Goal: Information Seeking & Learning: Learn about a topic

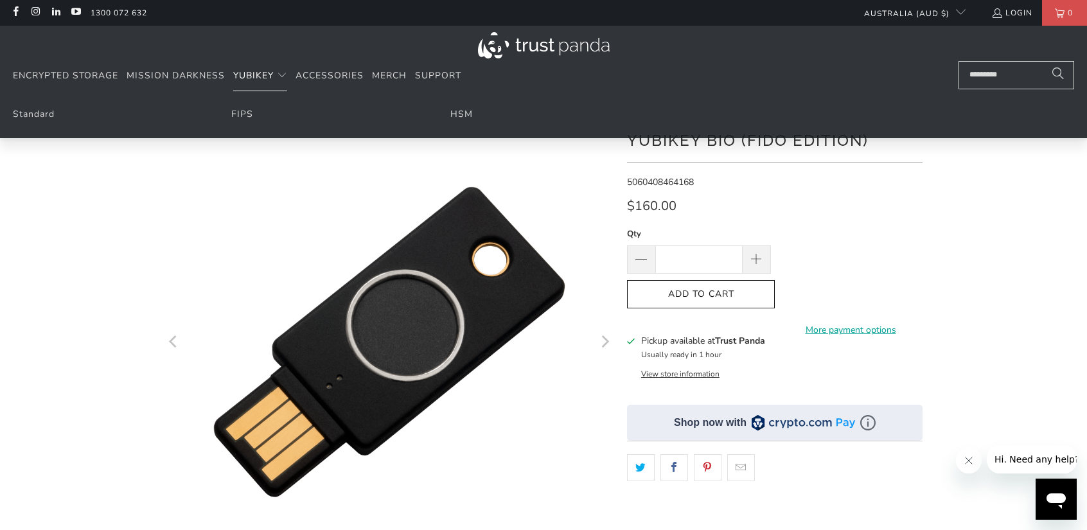
click at [268, 76] on span "YubiKey" at bounding box center [253, 75] width 40 height 12
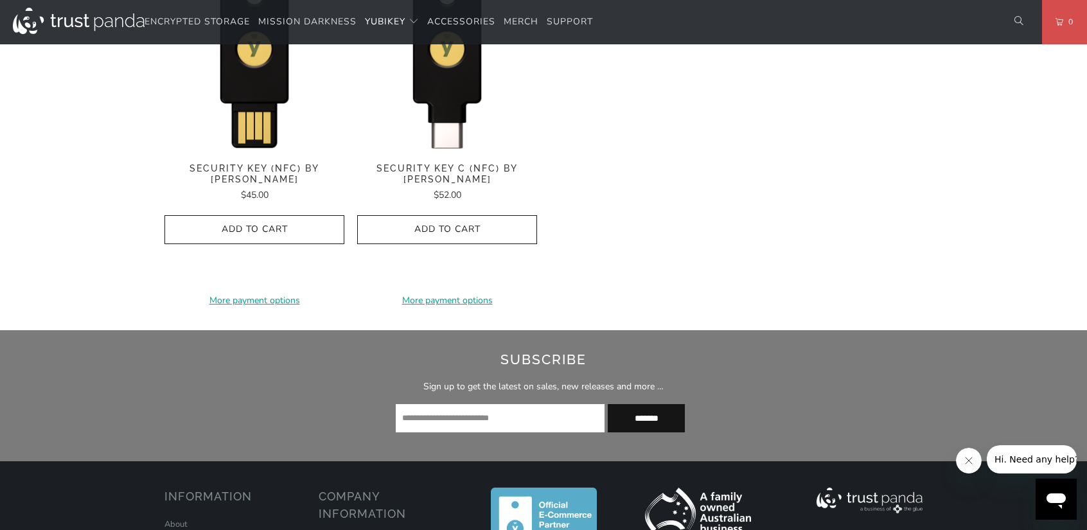
scroll to position [1092, 0]
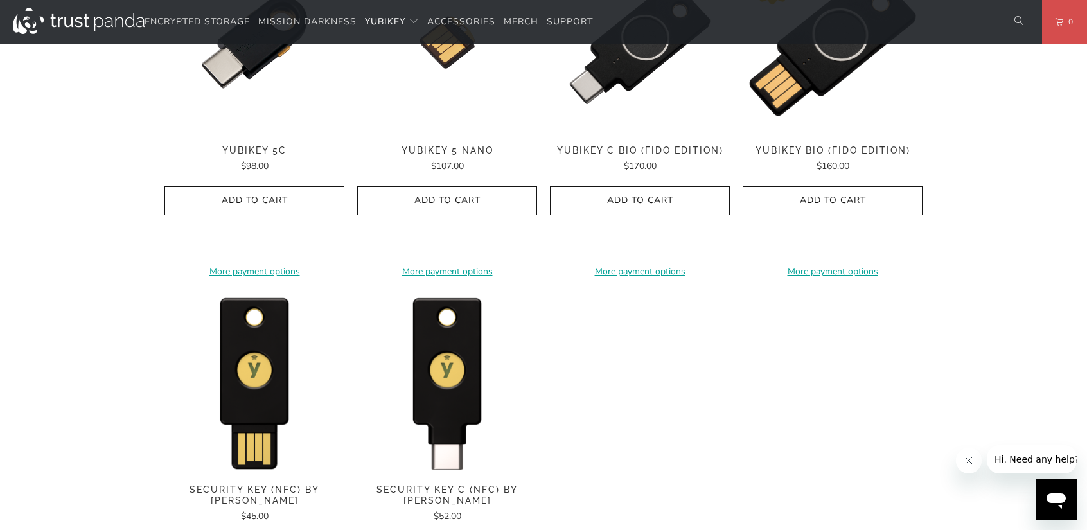
click at [844, 105] on img at bounding box center [833, 42] width 180 height 180
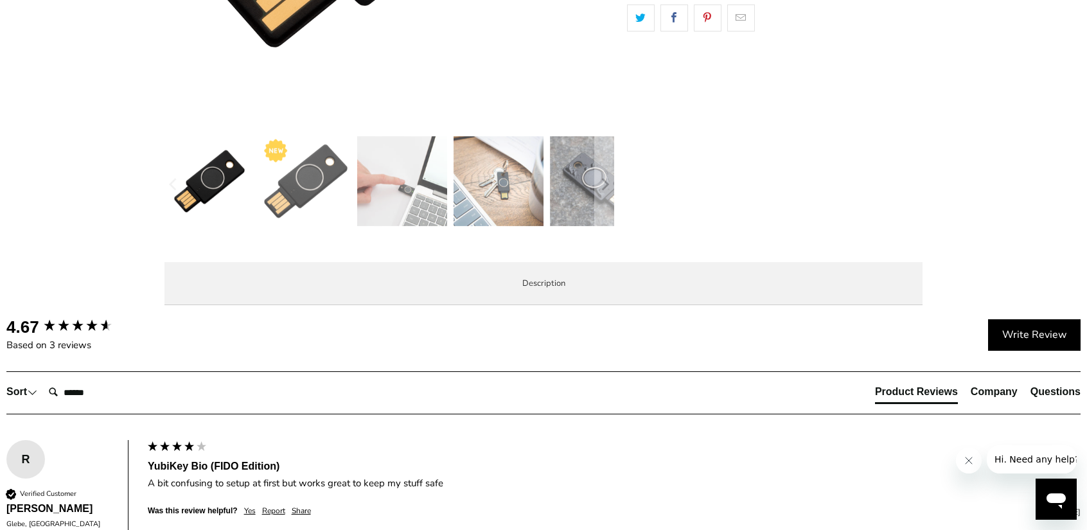
scroll to position [643, 0]
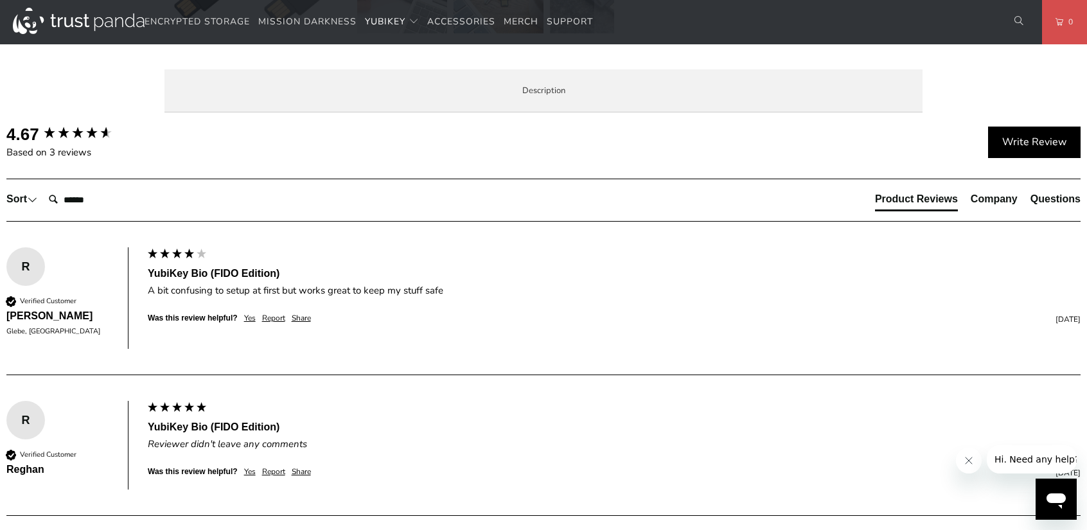
click at [0, 0] on span "Specifications" at bounding box center [0, 0] width 0 height 0
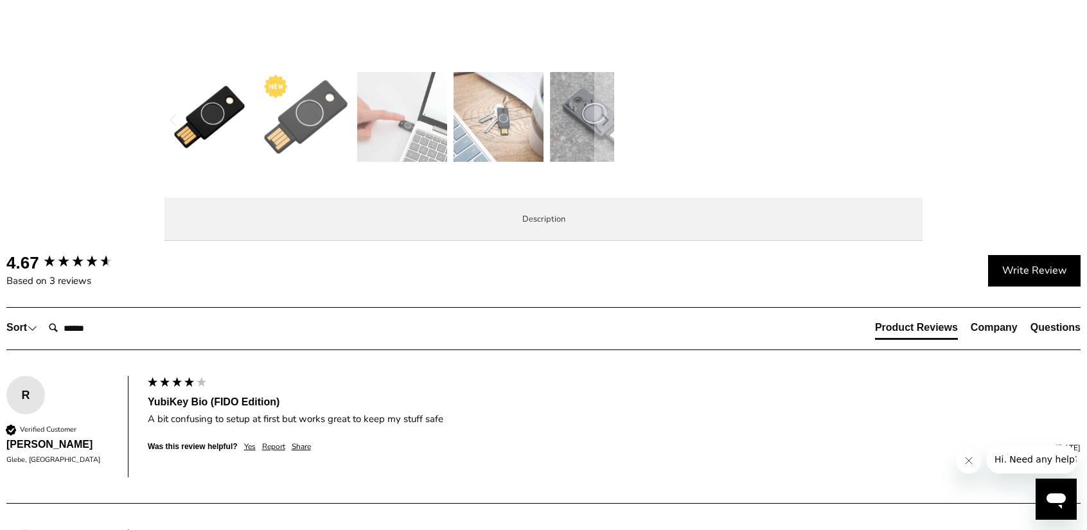
scroll to position [193, 0]
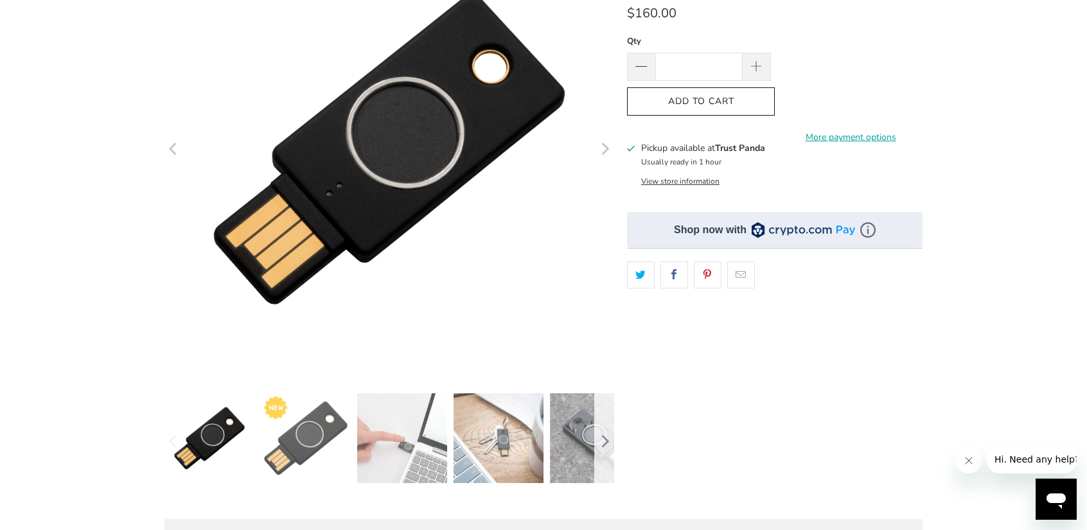
click at [604, 423] on icon "Next" at bounding box center [604, 442] width 12 height 58
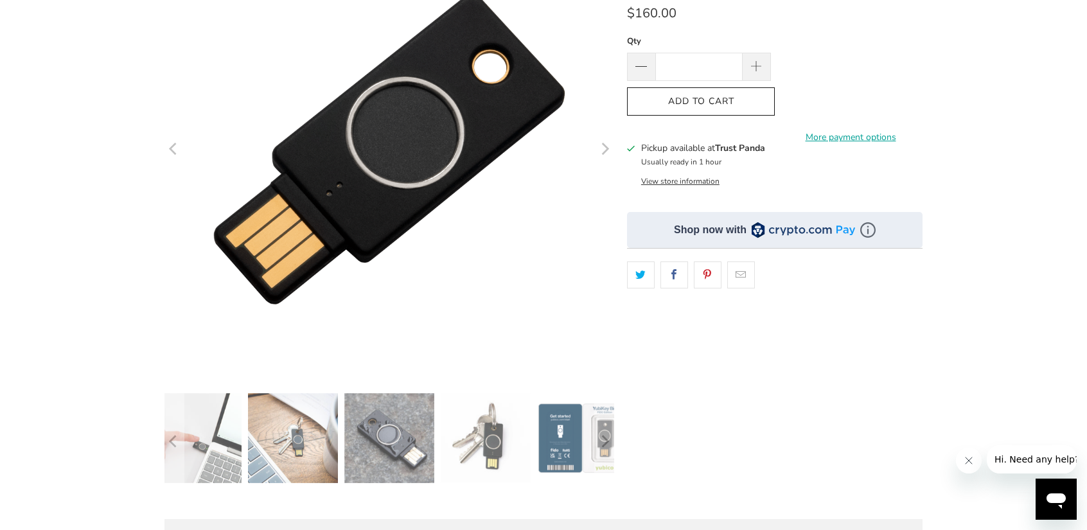
click at [229, 418] on img at bounding box center [197, 438] width 90 height 90
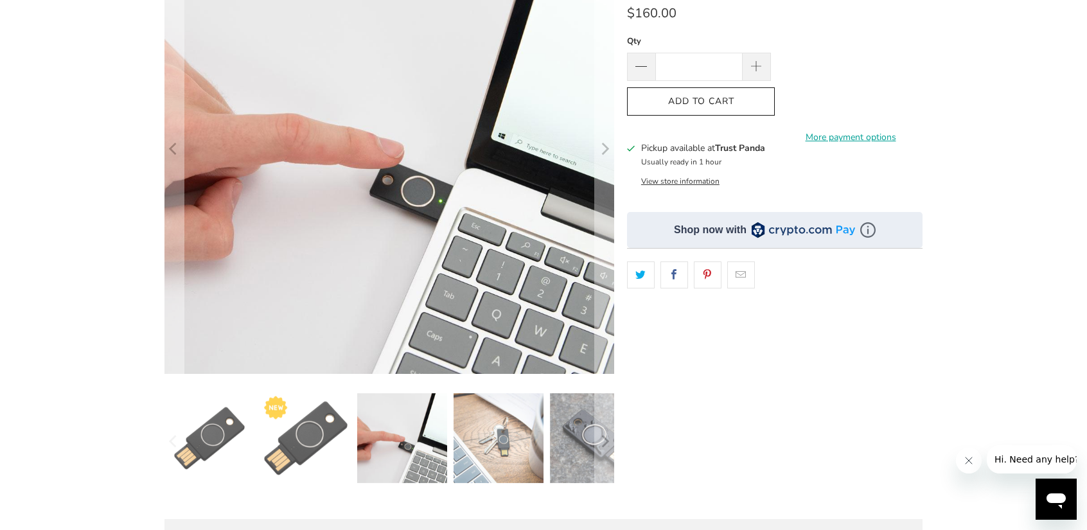
click at [550, 418] on img at bounding box center [595, 438] width 90 height 90
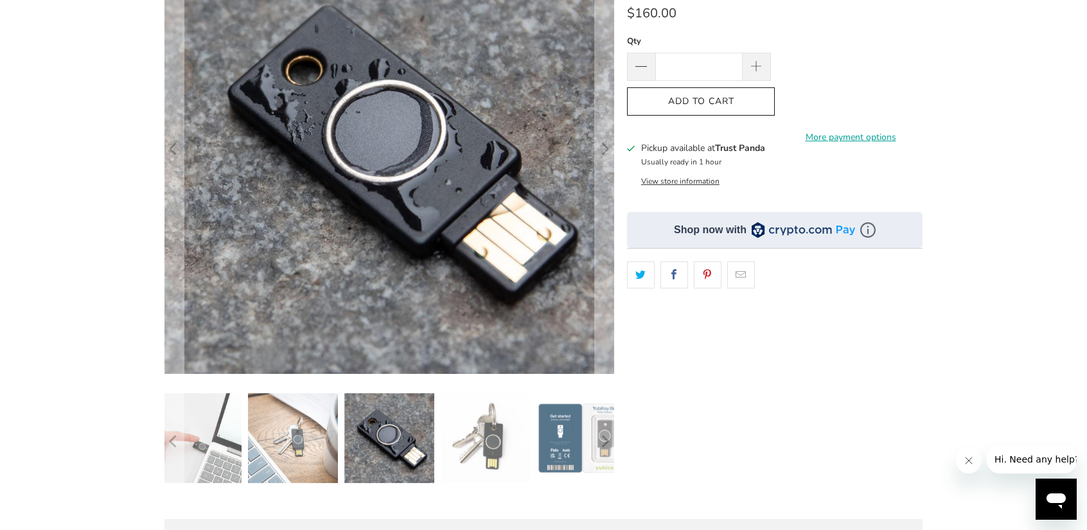
click at [549, 418] on img at bounding box center [582, 438] width 90 height 90
